Goal: Find specific page/section: Find specific page/section

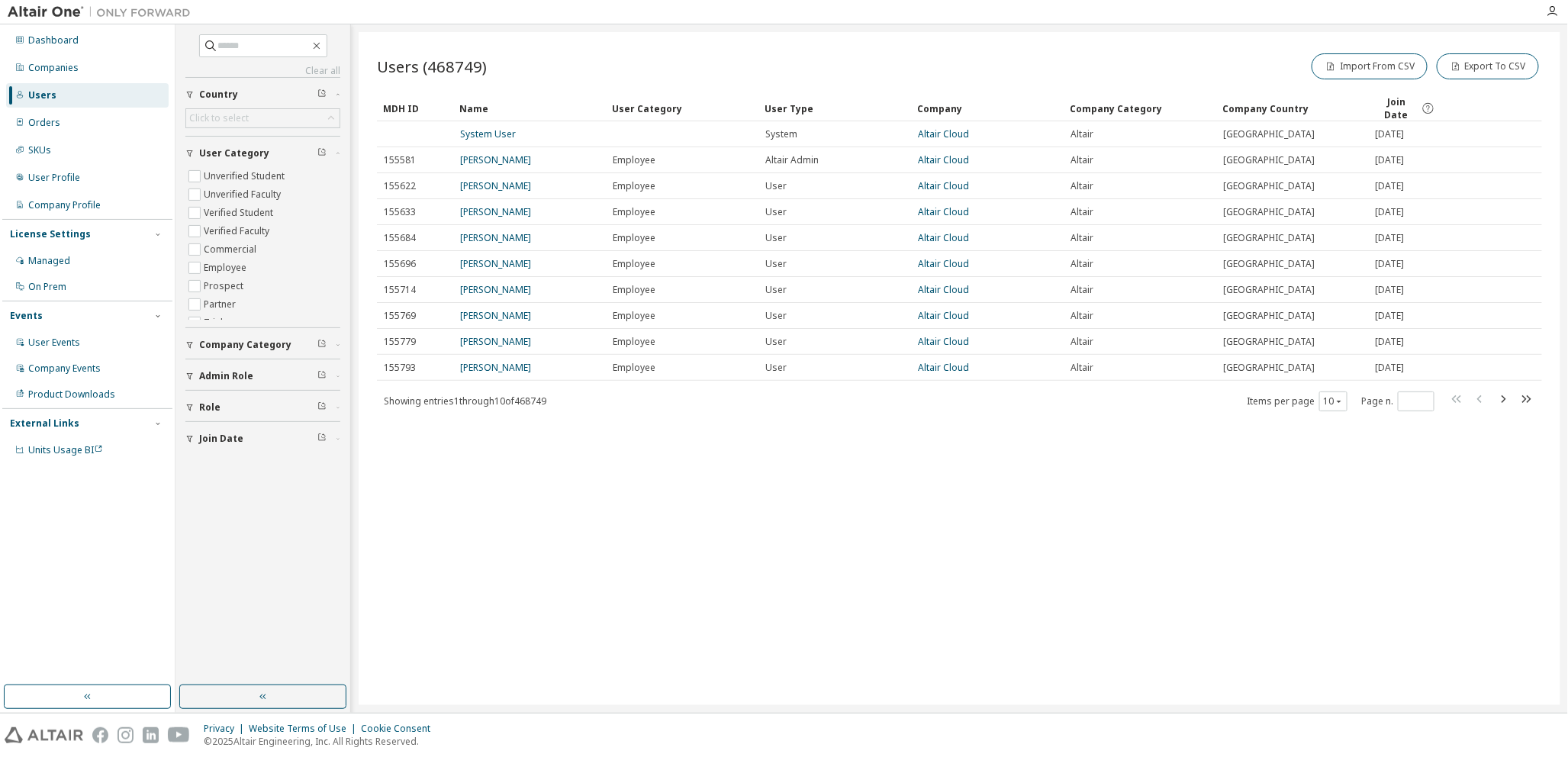
drag, startPoint x: 74, startPoint y: 0, endPoint x: 1315, endPoint y: 521, distance: 1345.9
click at [1325, 551] on div "Users (468749) Import From CSV Export To CSV Clear Load Save Save As Field Oper…" at bounding box center [959, 369] width 1202 height 673
